Goal: Check status: Check status

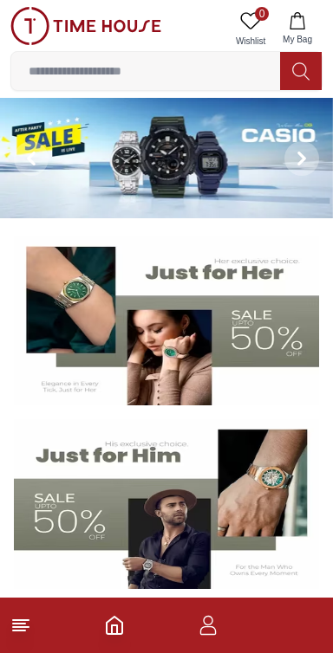
click at [204, 625] on icon "button" at bounding box center [208, 625] width 21 height 21
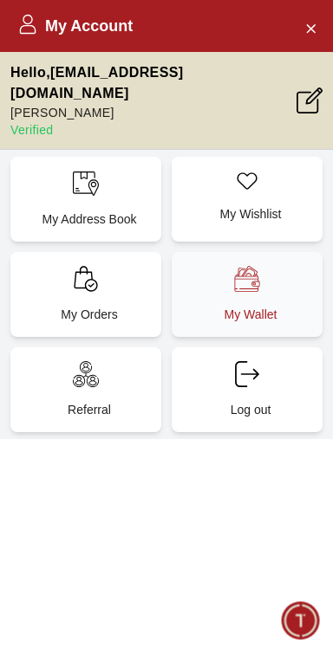
click at [272, 274] on div "My Wallet" at bounding box center [247, 294] width 151 height 85
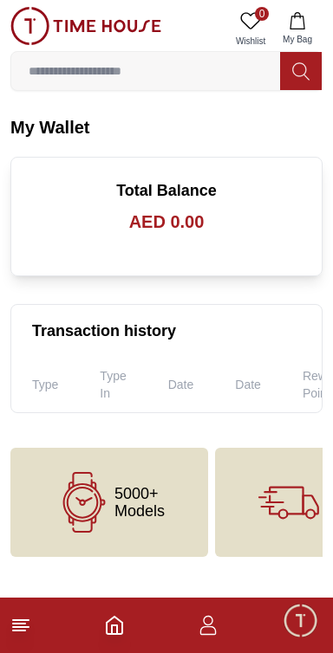
click at [210, 635] on icon "button" at bounding box center [208, 630] width 16 height 9
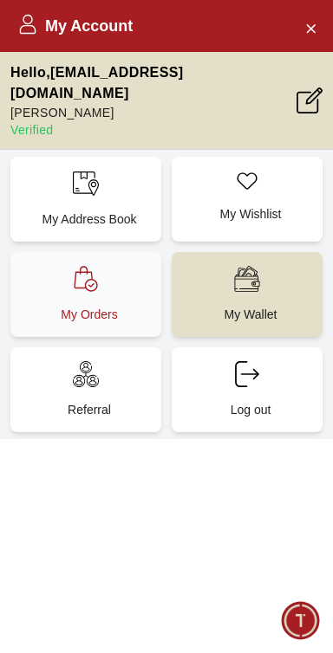
click at [69, 306] on p "My Orders" at bounding box center [89, 314] width 130 height 17
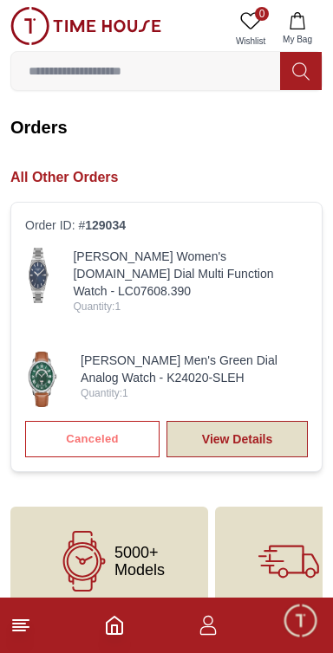
click at [243, 422] on link "View Details" at bounding box center [236, 439] width 141 height 36
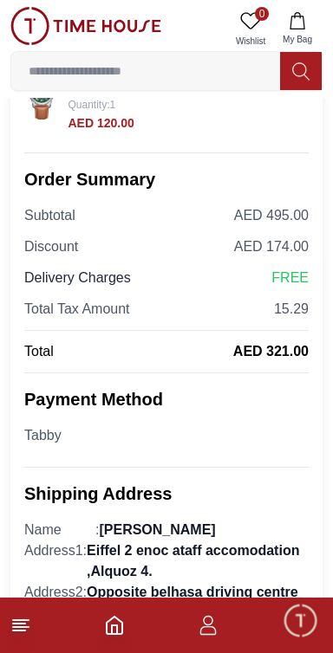
scroll to position [544, 0]
